Goal: Information Seeking & Learning: Learn about a topic

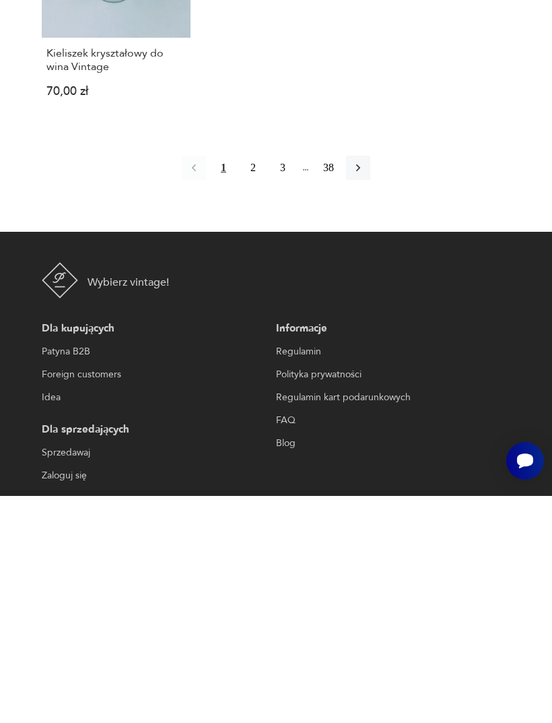
scroll to position [1539, 0]
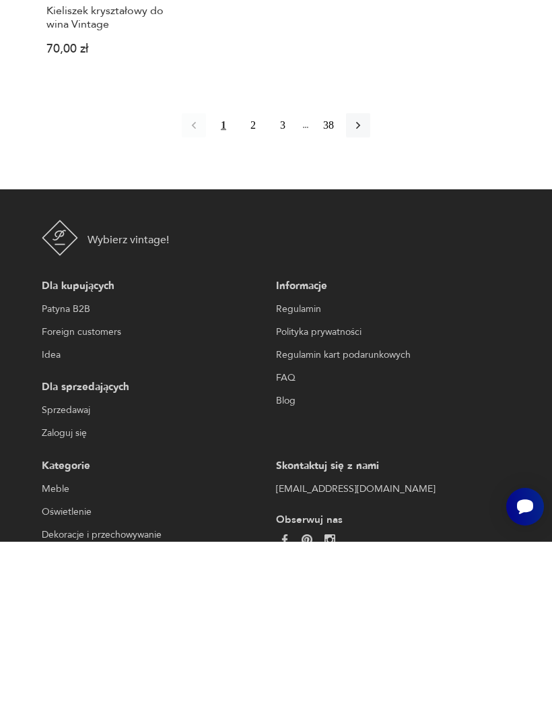
click at [256, 294] on button "2" at bounding box center [253, 306] width 24 height 24
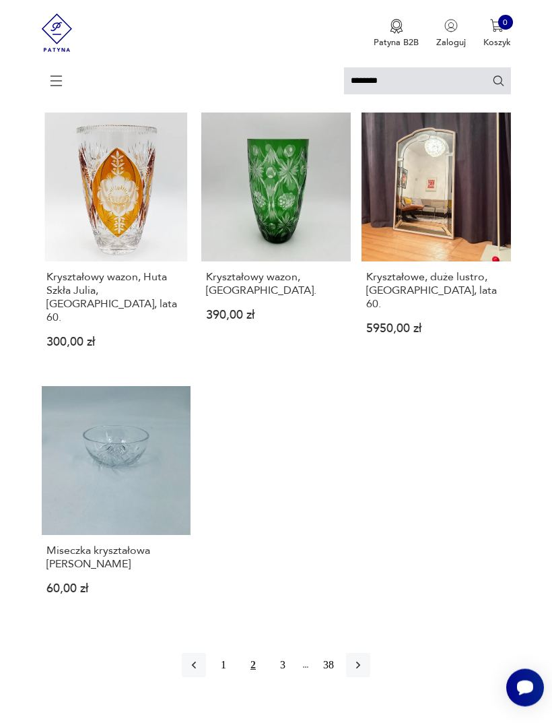
scroll to position [1270, 0]
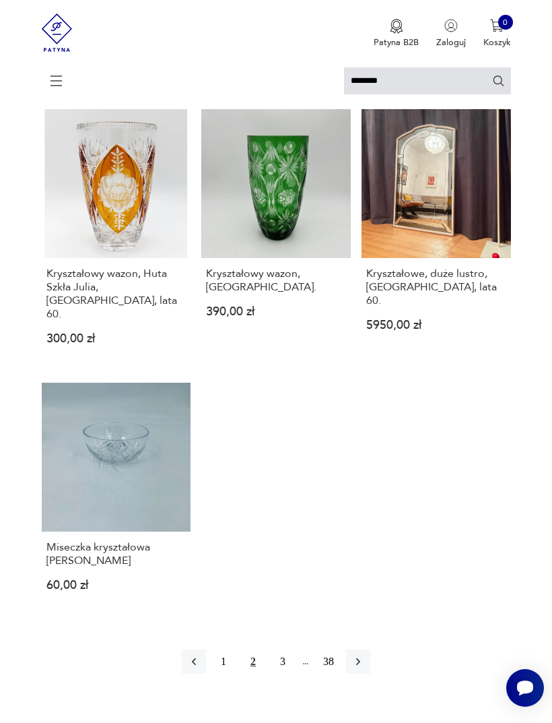
click at [286, 664] on button "3" at bounding box center [283, 661] width 24 height 24
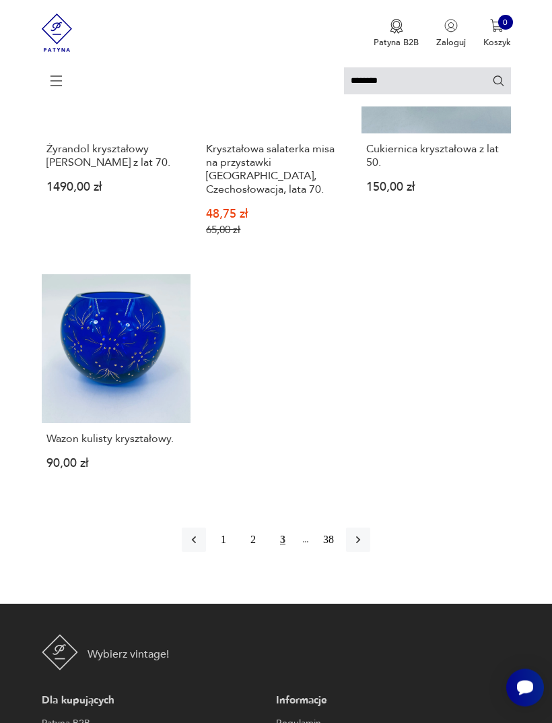
scroll to position [1357, 0]
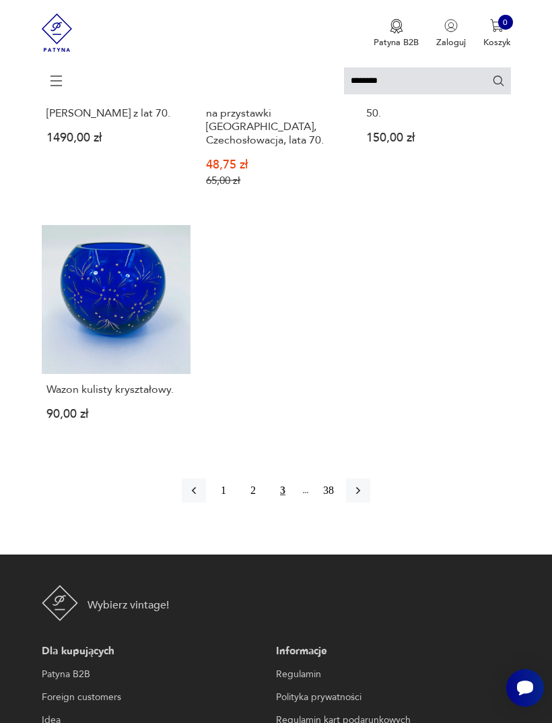
click at [365, 497] on icon "button" at bounding box center [358, 490] width 13 height 13
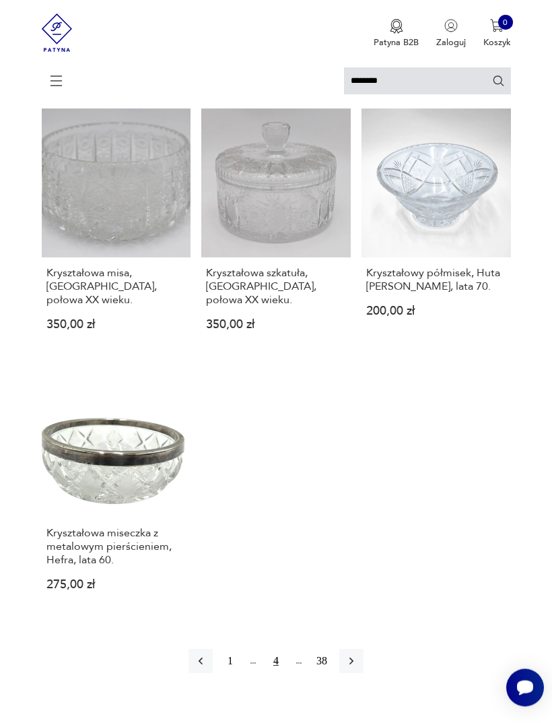
scroll to position [1239, 0]
click at [358, 659] on icon "button" at bounding box center [351, 660] width 13 height 13
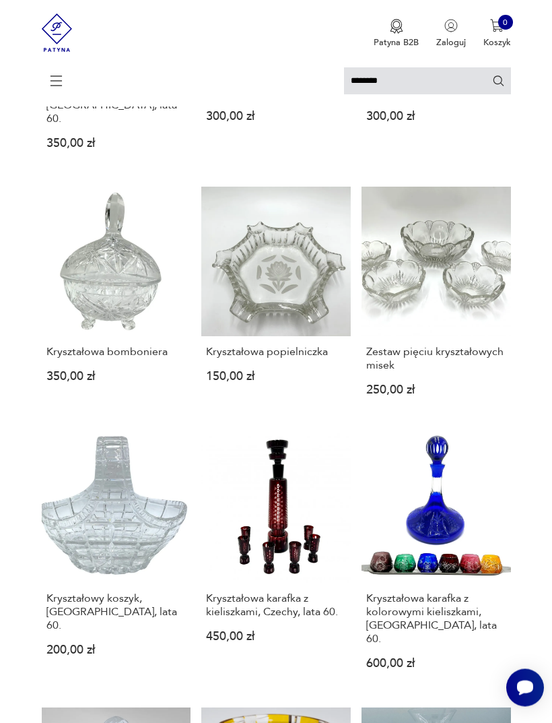
scroll to position [339, 0]
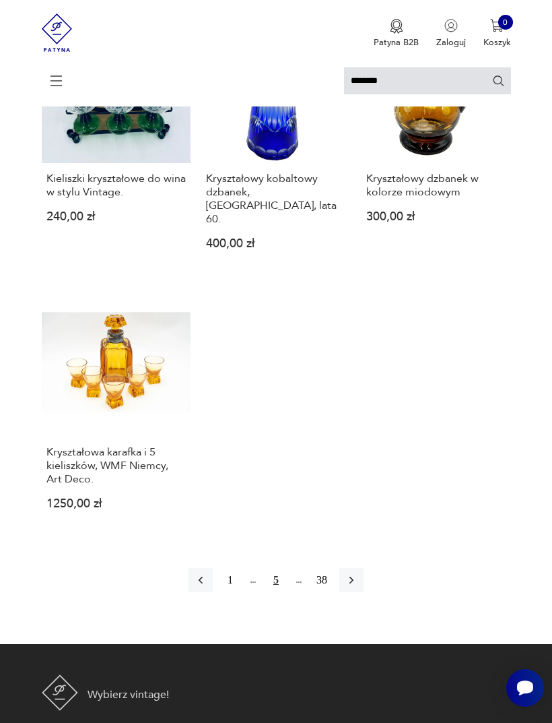
click at [358, 587] on icon "button" at bounding box center [351, 579] width 13 height 13
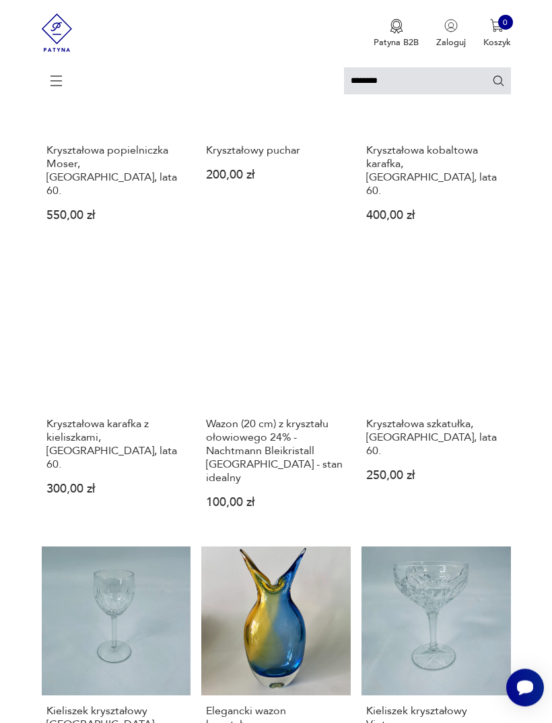
scroll to position [281, 0]
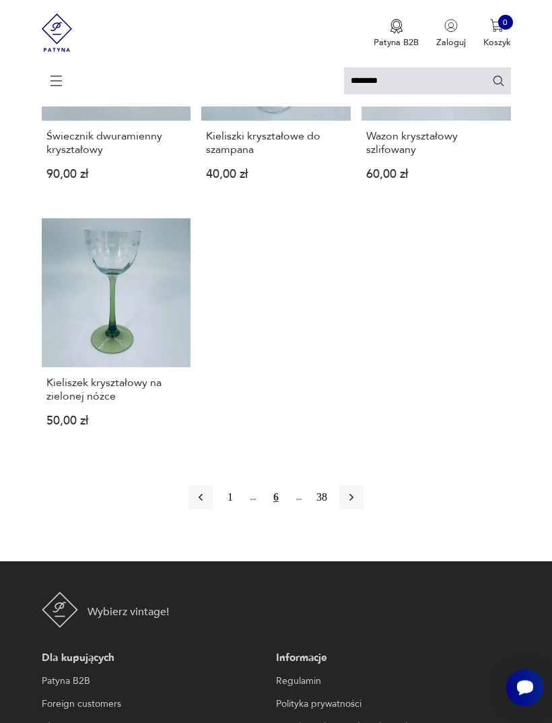
click at [358, 505] on icon "button" at bounding box center [351, 497] width 13 height 13
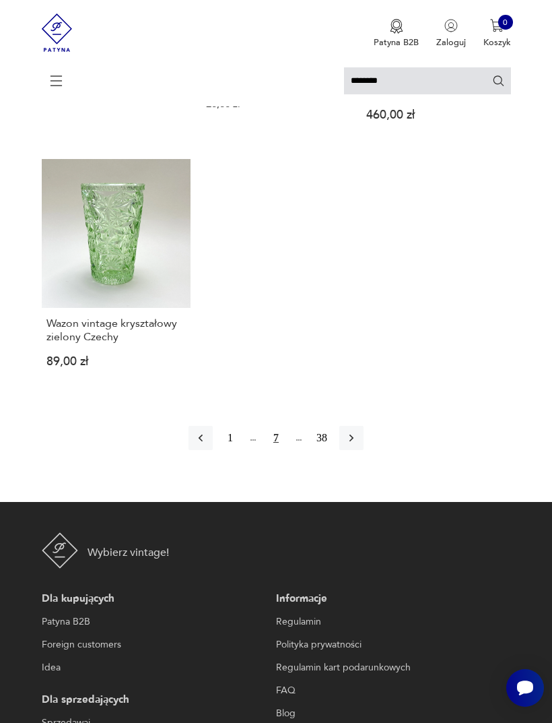
scroll to position [1436, 0]
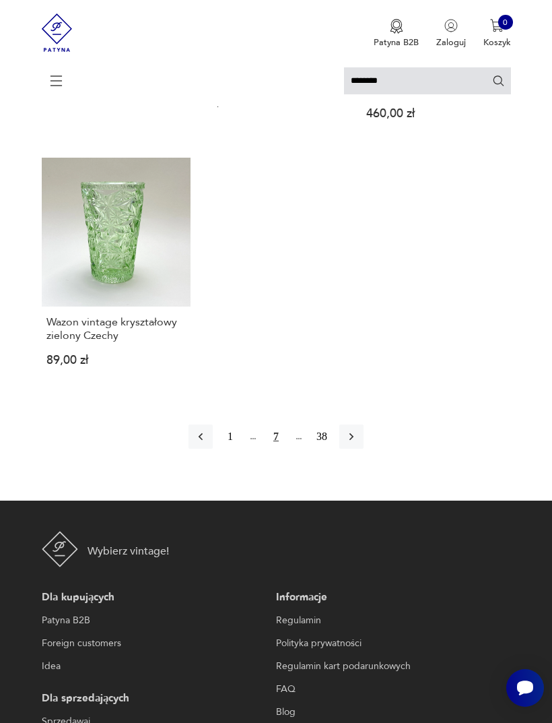
click at [364, 449] on button "button" at bounding box center [351, 436] width 24 height 24
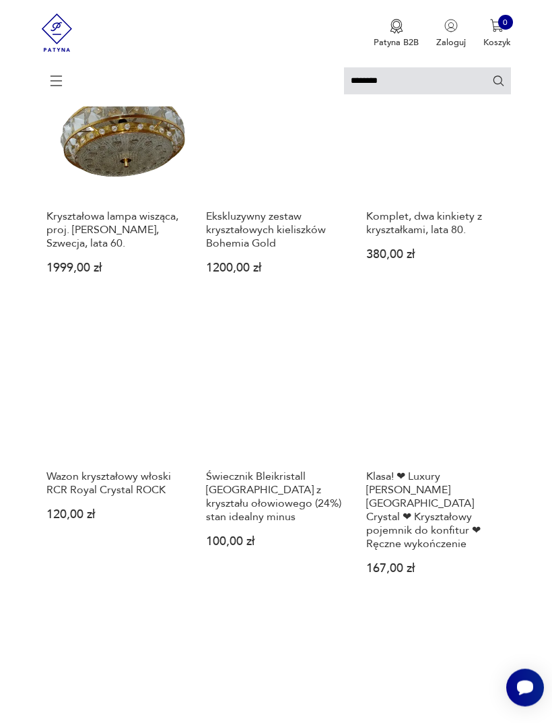
scroll to position [999, 0]
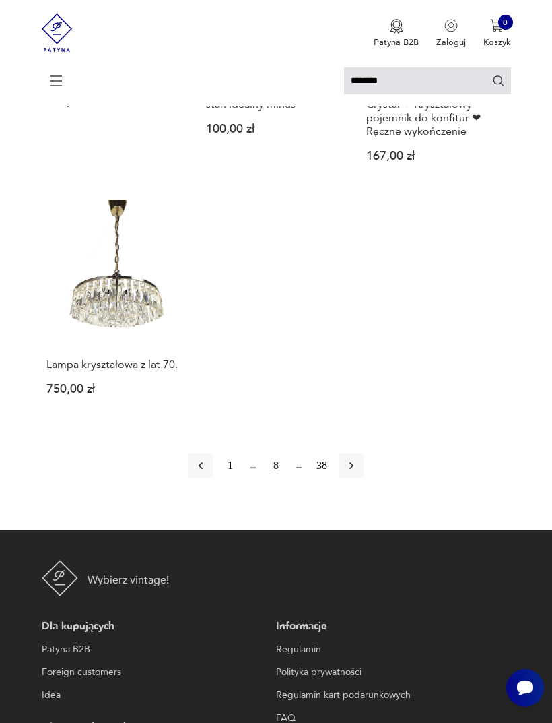
click at [358, 472] on icon "button" at bounding box center [351, 465] width 13 height 13
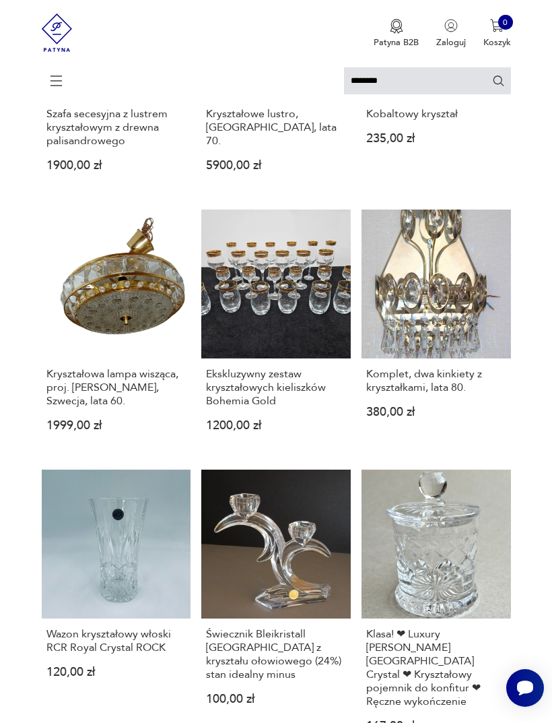
scroll to position [3, 0]
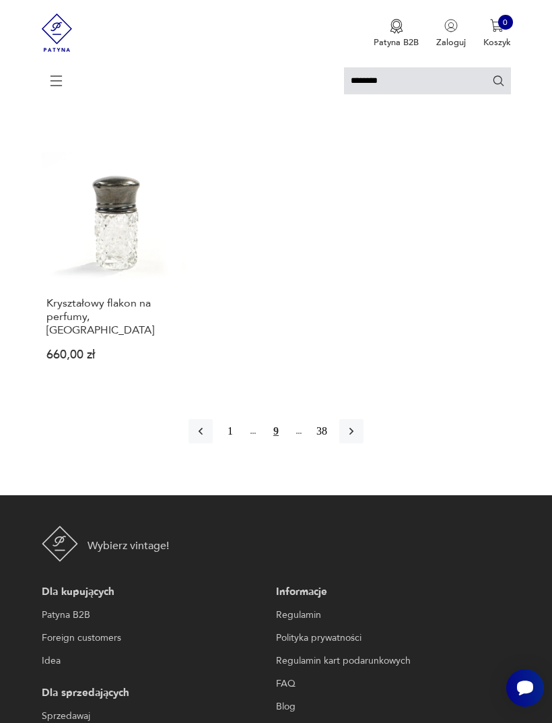
click at [358, 438] on icon "button" at bounding box center [351, 430] width 13 height 13
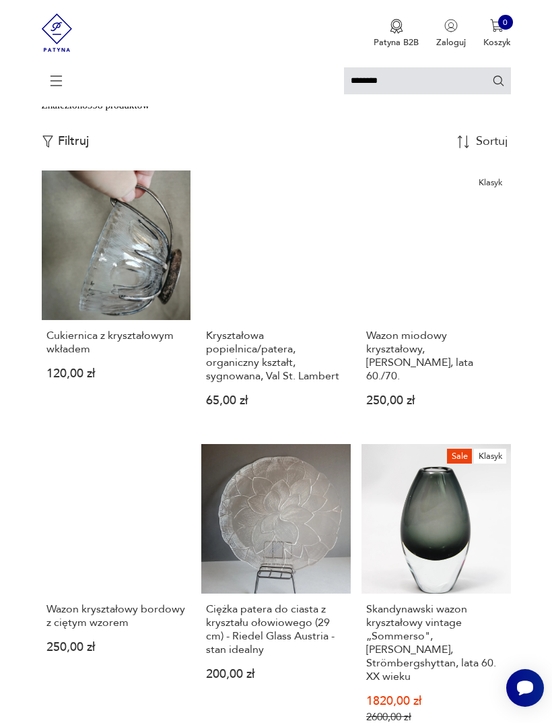
scroll to position [3, 0]
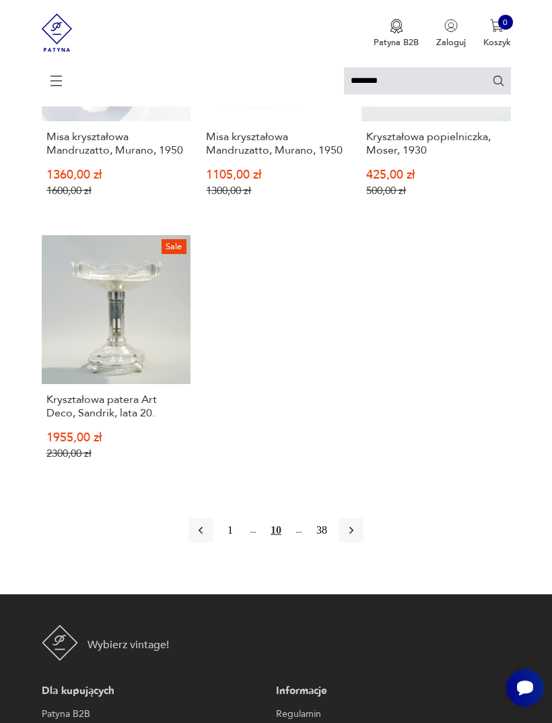
click at [364, 542] on button "button" at bounding box center [351, 530] width 24 height 24
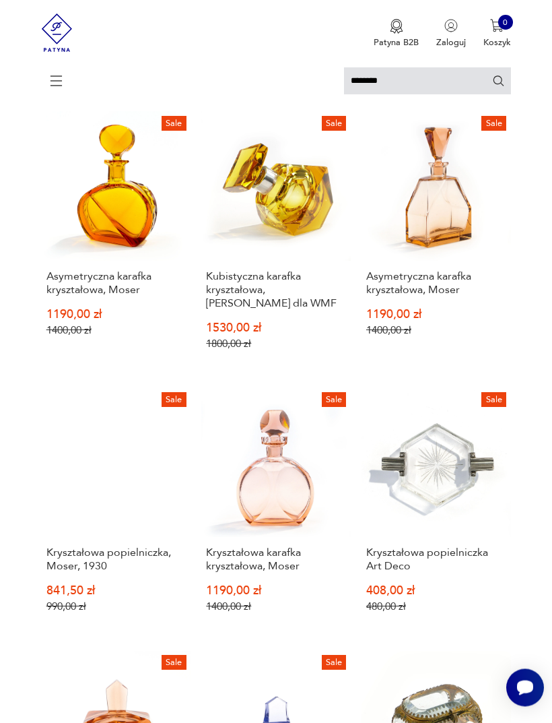
scroll to position [3, 0]
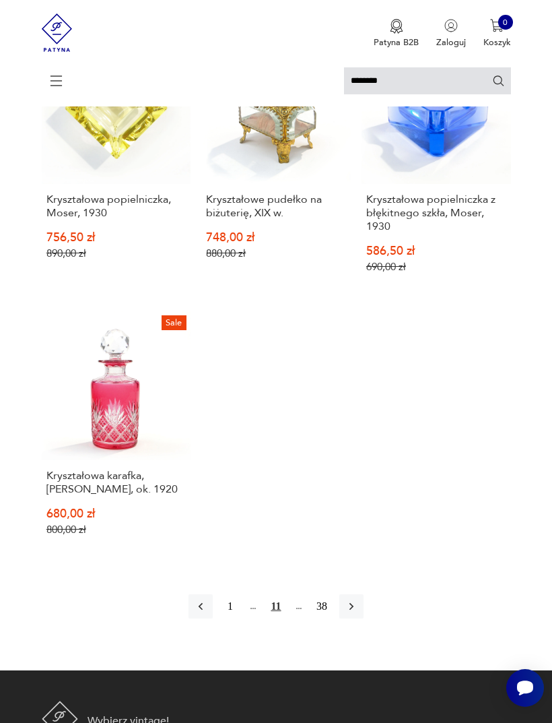
click at [358, 613] on icon "button" at bounding box center [351, 605] width 13 height 13
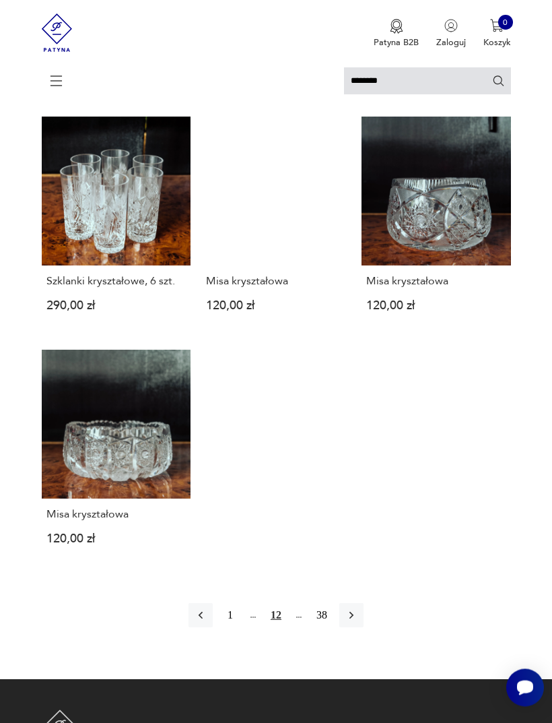
scroll to position [1237, 0]
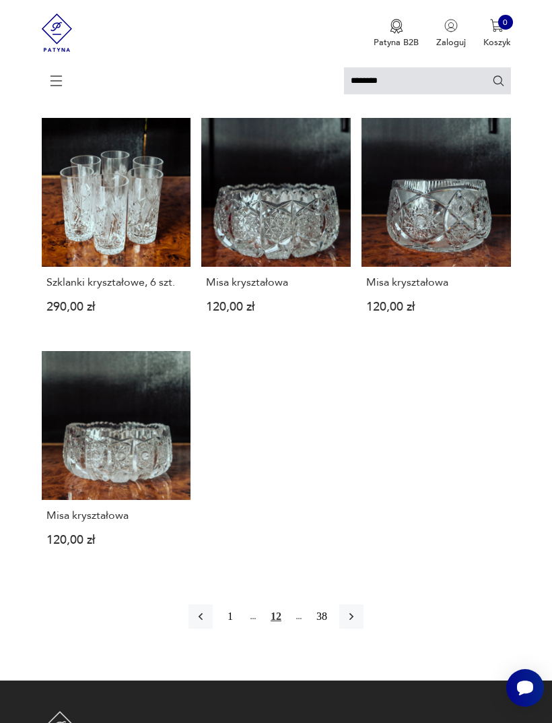
click at [358, 623] on icon "button" at bounding box center [351, 616] width 13 height 13
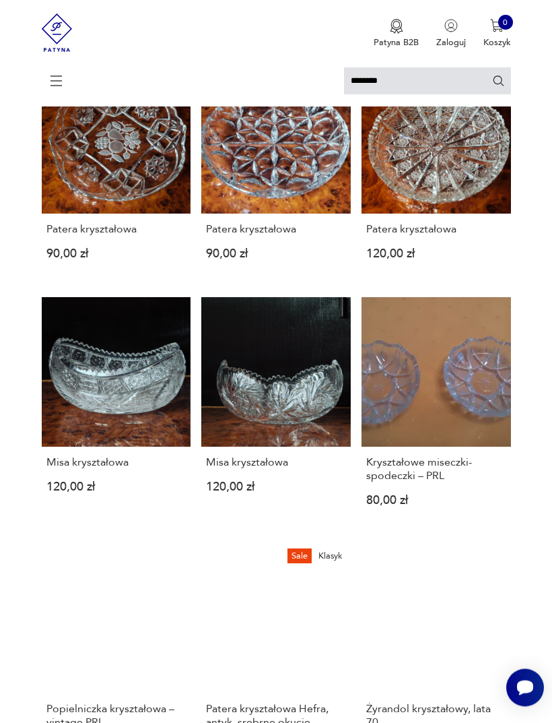
scroll to position [203, 0]
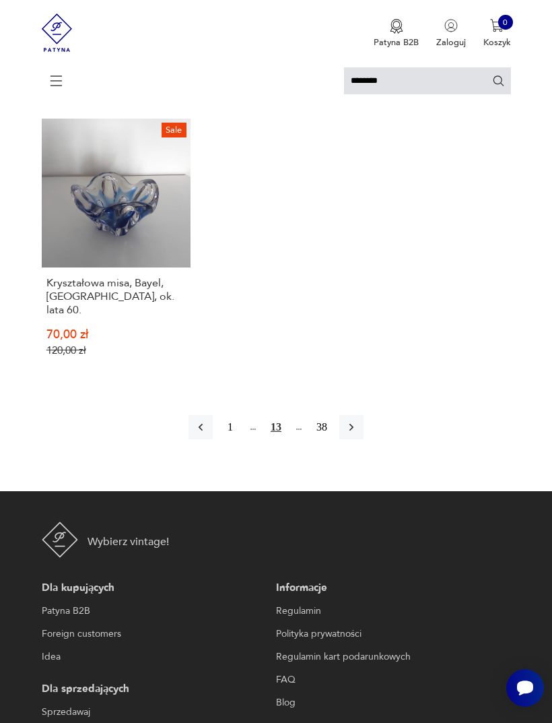
click at [358, 434] on icon "button" at bounding box center [351, 426] width 13 height 13
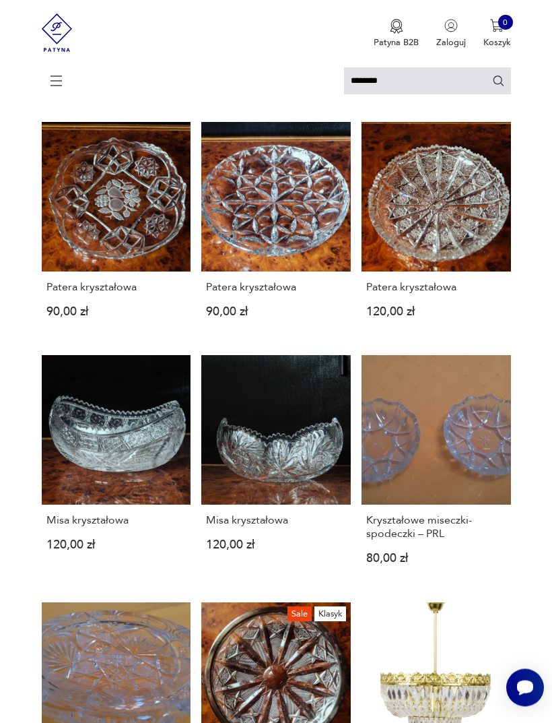
scroll to position [3, 0]
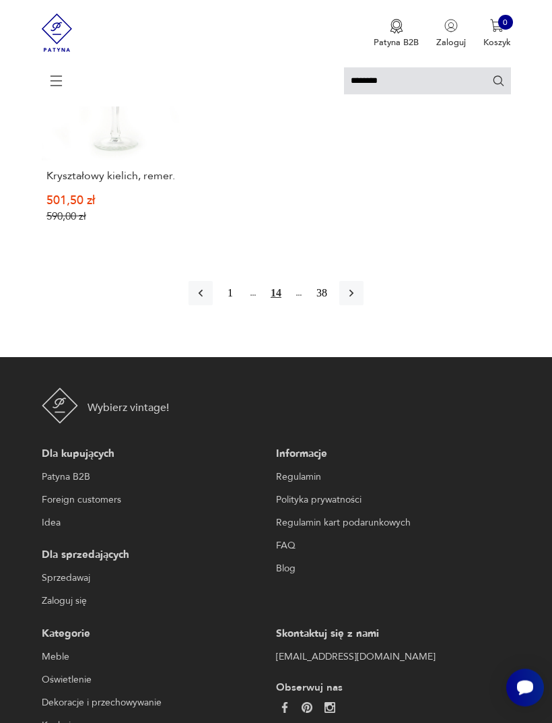
click at [358, 300] on icon "button" at bounding box center [351, 293] width 13 height 13
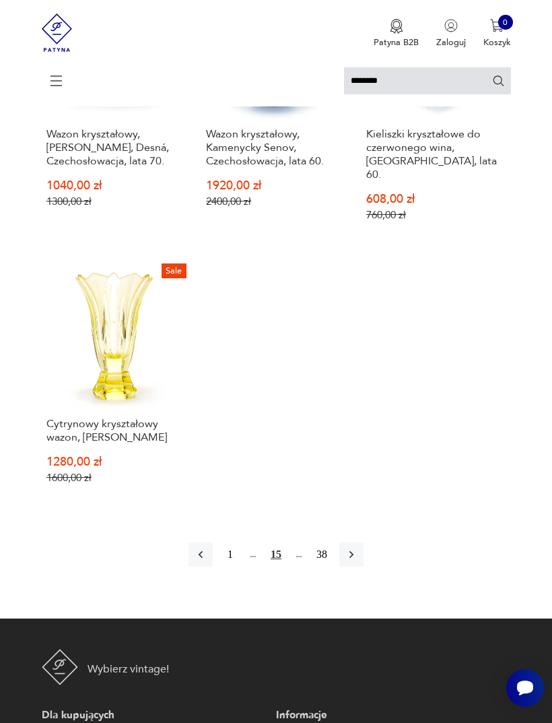
scroll to position [1405, 0]
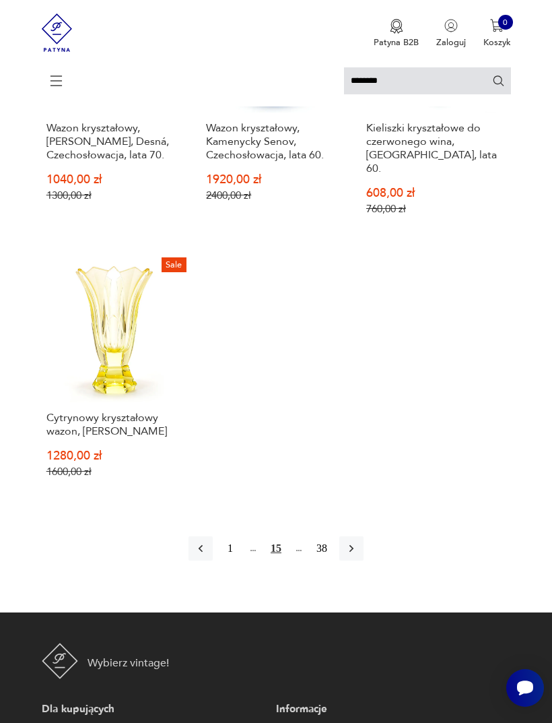
click at [364, 560] on button "button" at bounding box center [351, 548] width 24 height 24
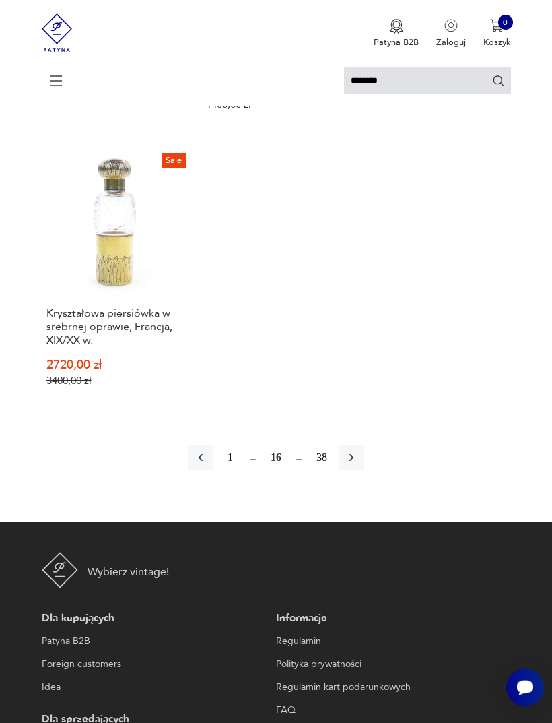
scroll to position [1507, 0]
click at [358, 463] on icon "button" at bounding box center [351, 456] width 13 height 13
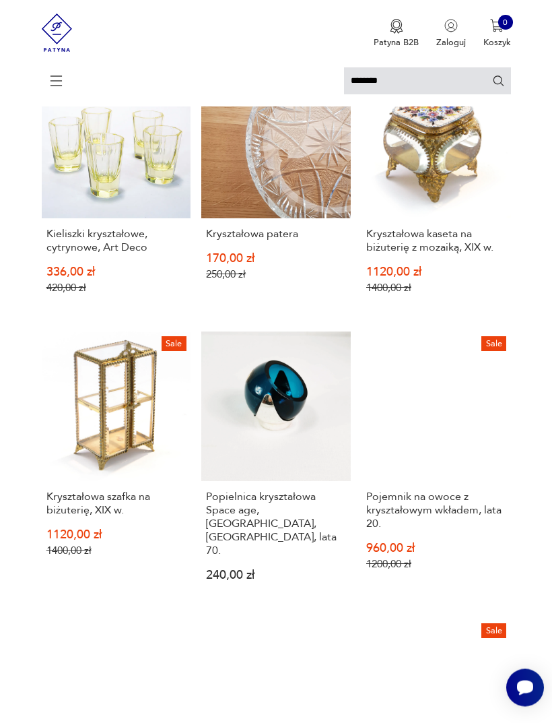
scroll to position [3, 0]
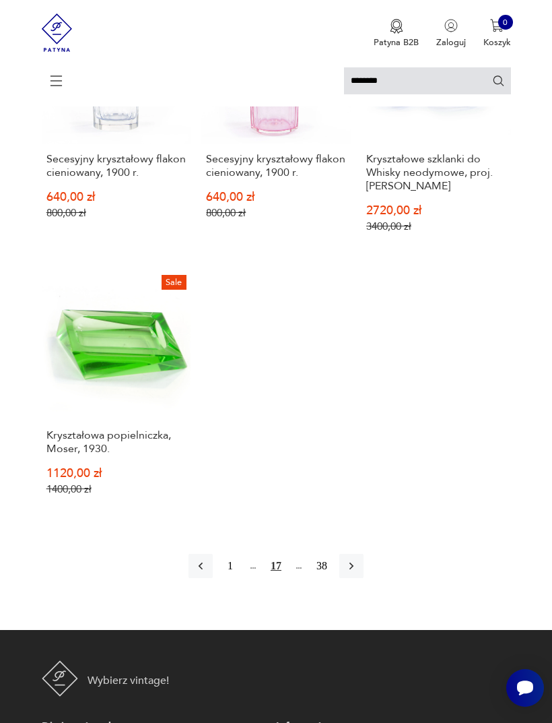
click at [362, 578] on button "button" at bounding box center [351, 566] width 24 height 24
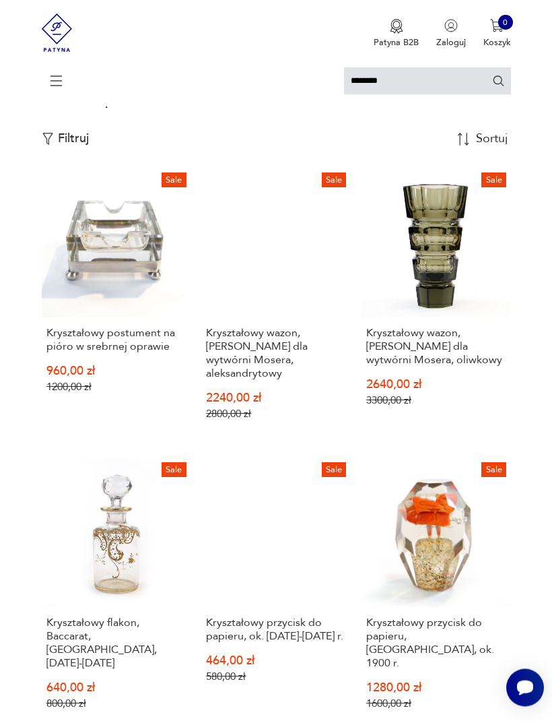
scroll to position [3, 0]
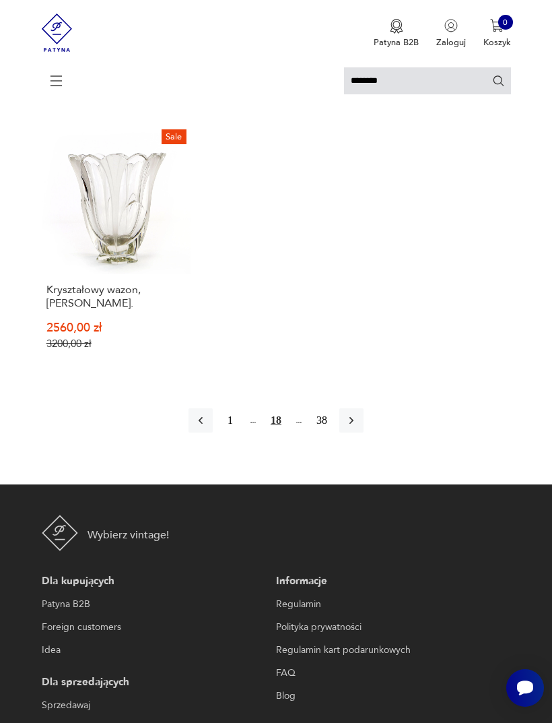
click at [358, 427] on icon "button" at bounding box center [351, 420] width 13 height 13
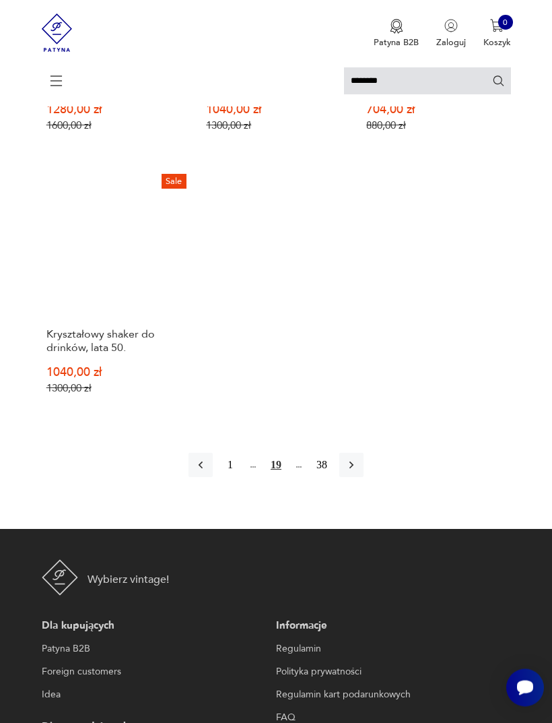
scroll to position [1468, 0]
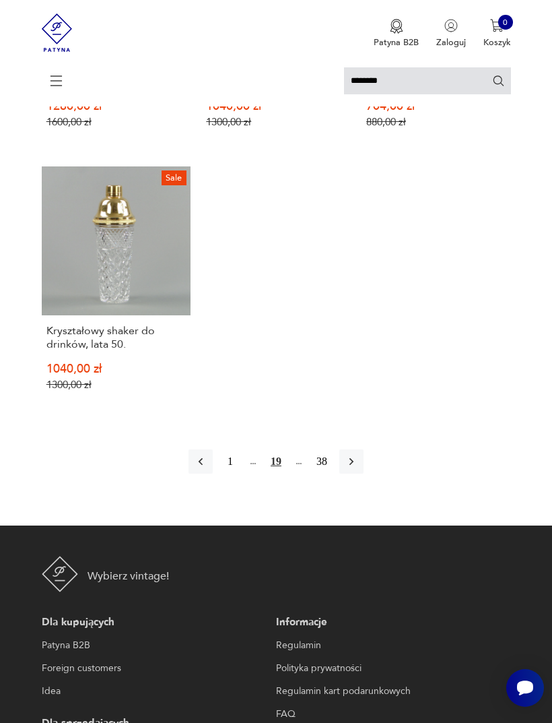
click at [358, 468] on icon "button" at bounding box center [351, 461] width 13 height 13
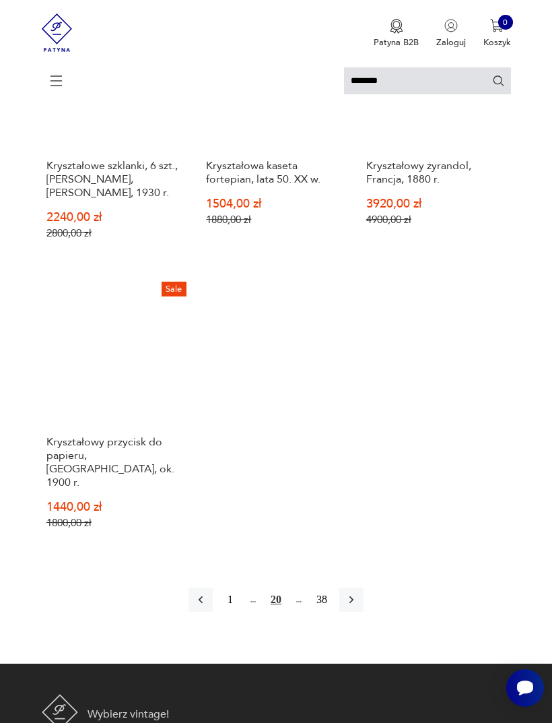
scroll to position [1387, 0]
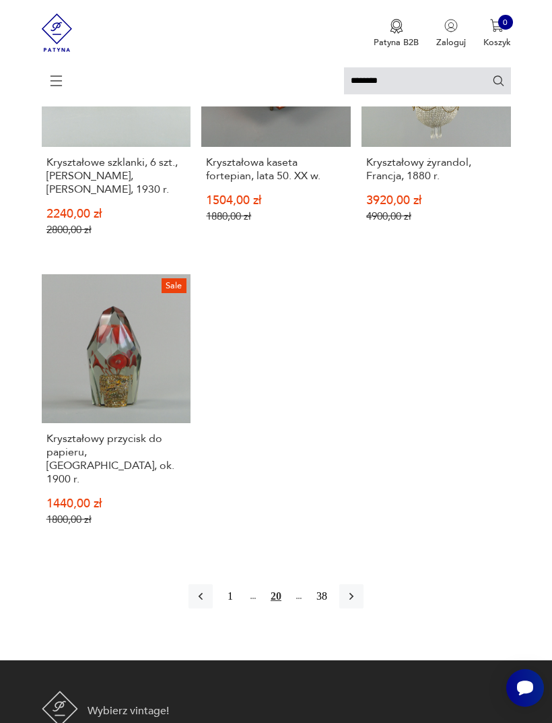
click at [358, 603] on icon "button" at bounding box center [351, 595] width 13 height 13
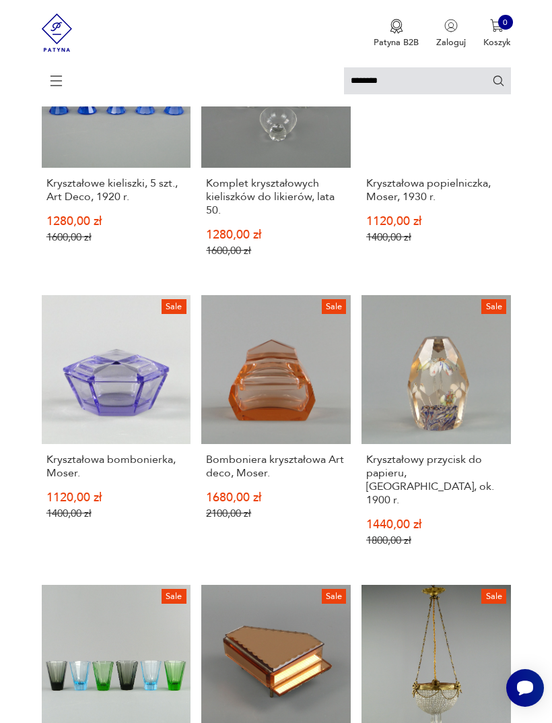
scroll to position [3, 0]
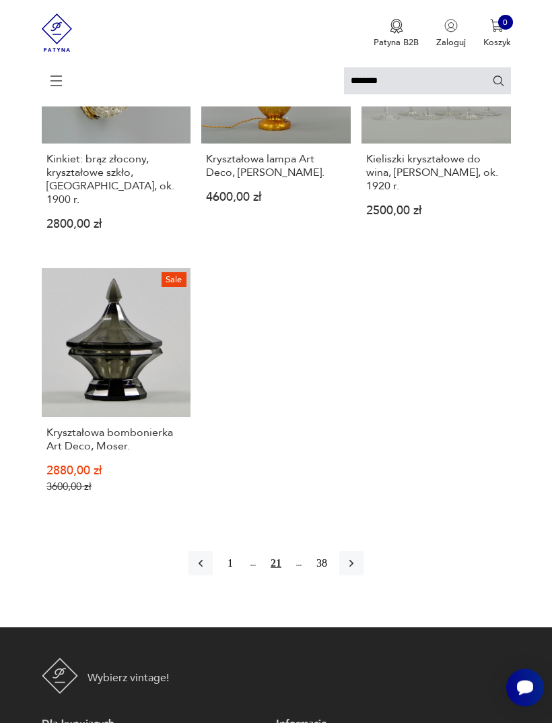
click at [364, 576] on button "button" at bounding box center [351, 564] width 24 height 24
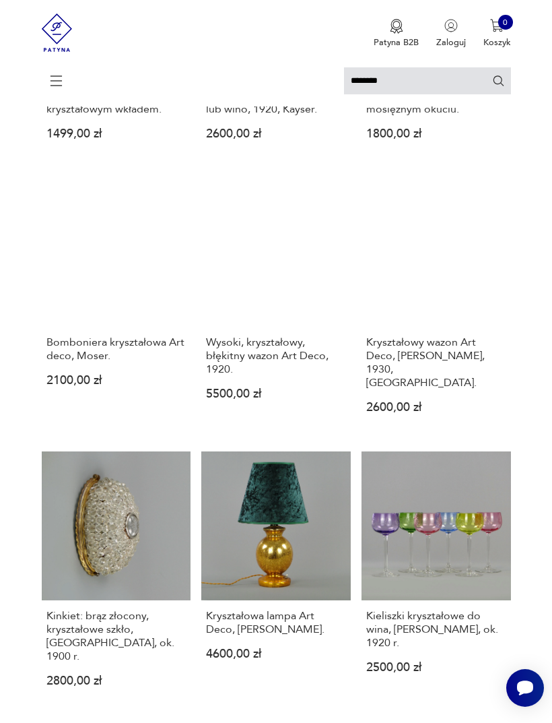
scroll to position [3, 0]
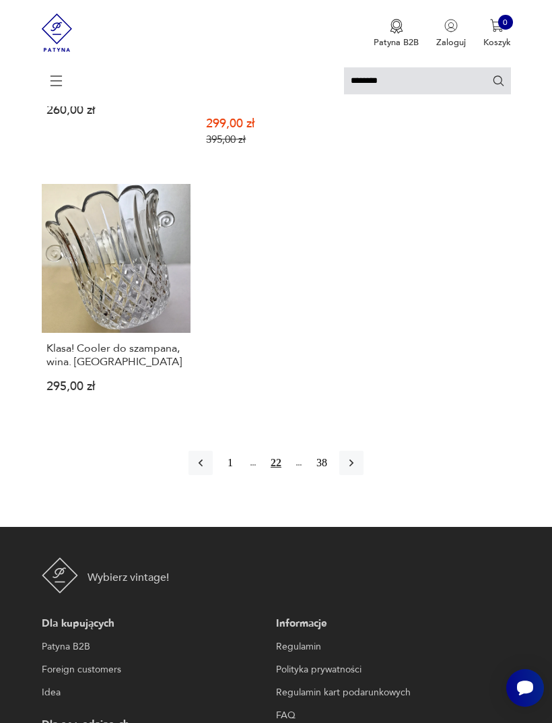
click at [358, 469] on icon "button" at bounding box center [351, 462] width 13 height 13
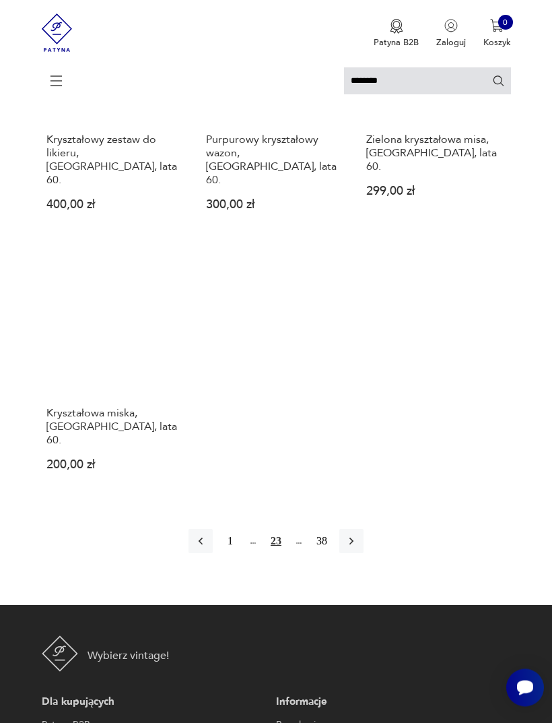
scroll to position [1404, 0]
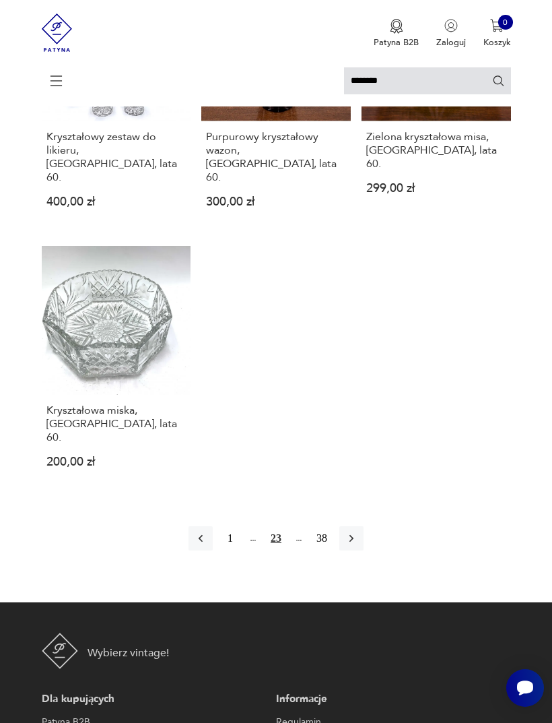
click at [358, 531] on icon "button" at bounding box center [351, 537] width 13 height 13
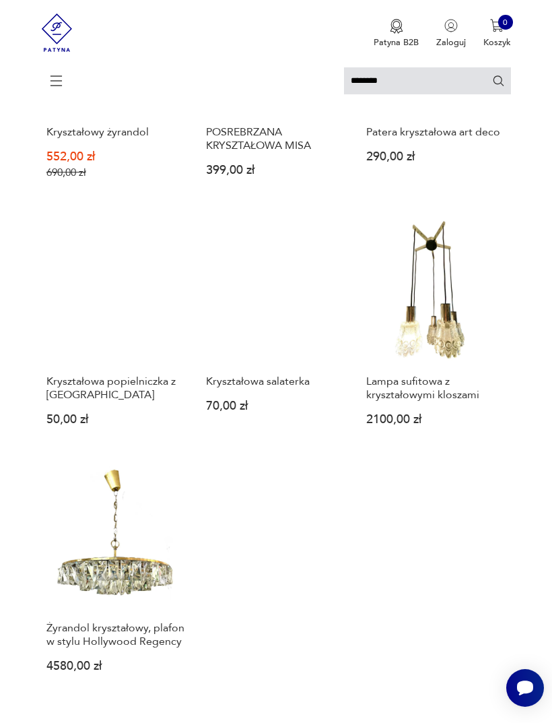
scroll to position [1091, 0]
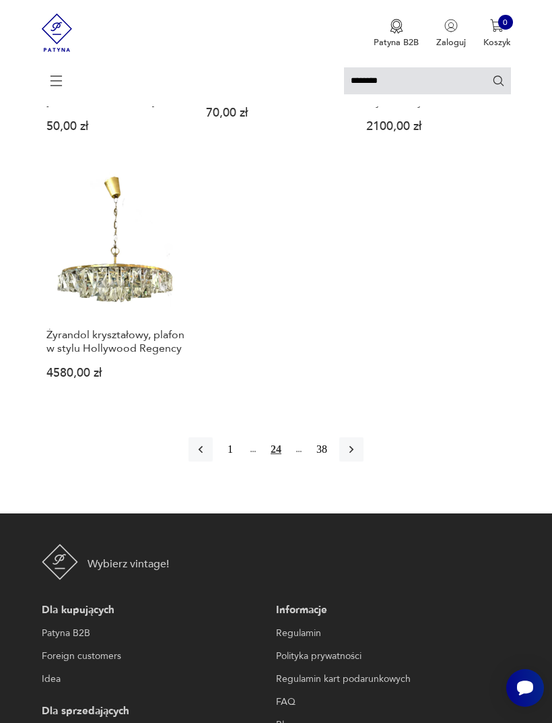
click at [358, 456] on icon "button" at bounding box center [351, 449] width 13 height 13
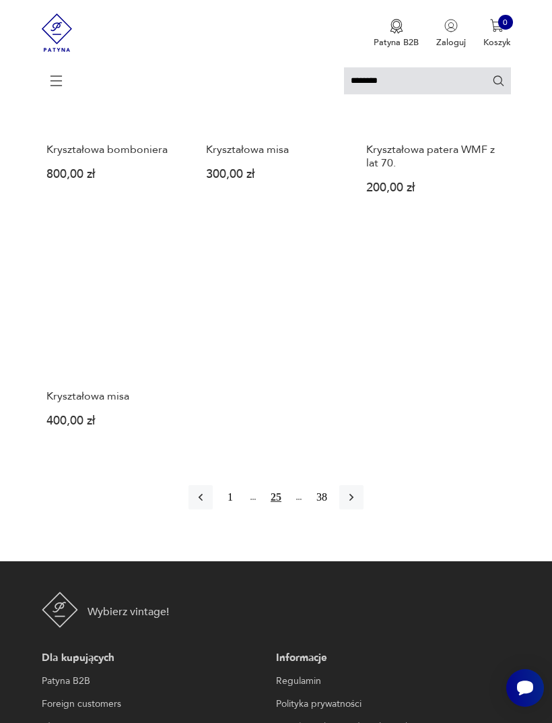
scroll to position [1361, 0]
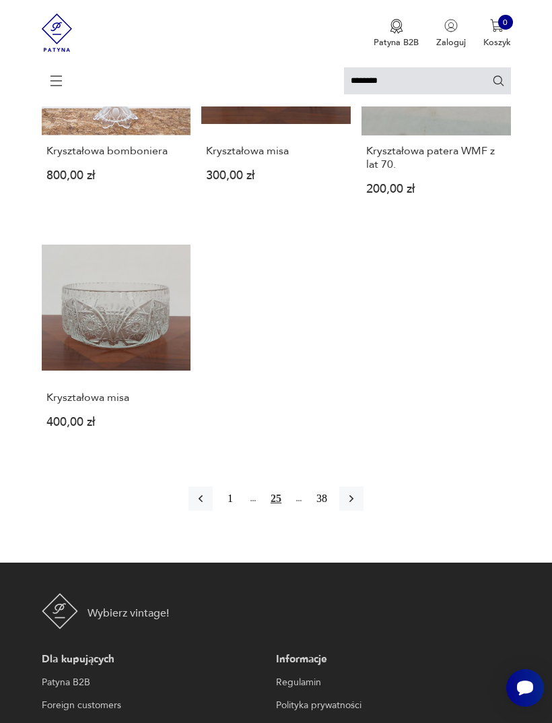
click at [358, 505] on icon "button" at bounding box center [351, 498] width 13 height 13
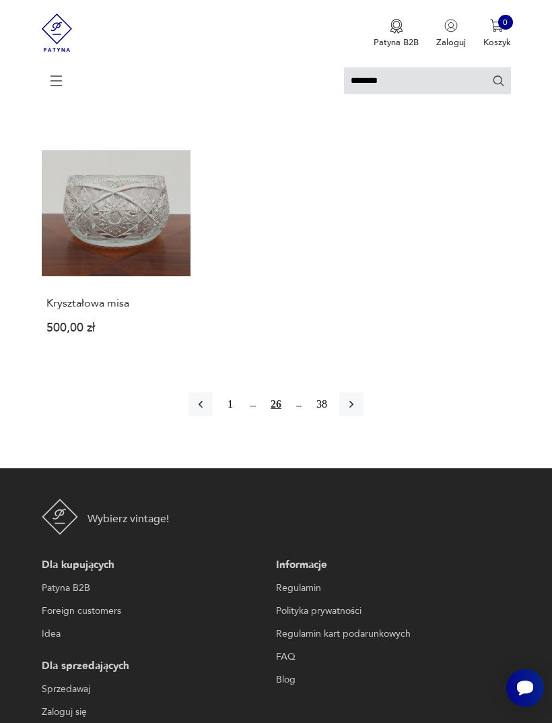
scroll to position [1336, 0]
